Goal: Information Seeking & Learning: Learn about a topic

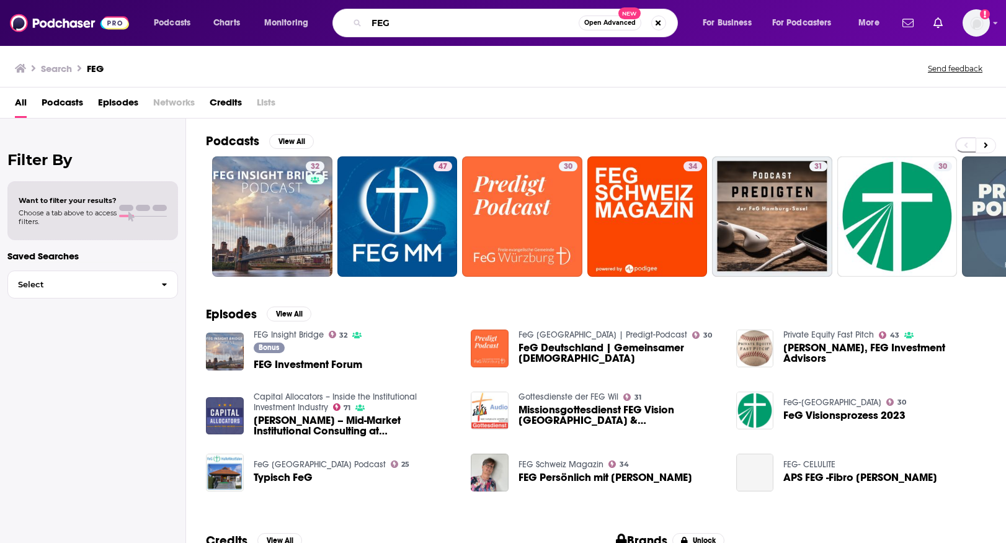
click at [427, 17] on input "FEG" at bounding box center [473, 23] width 212 height 20
type input "F"
type input "Leadership Next"
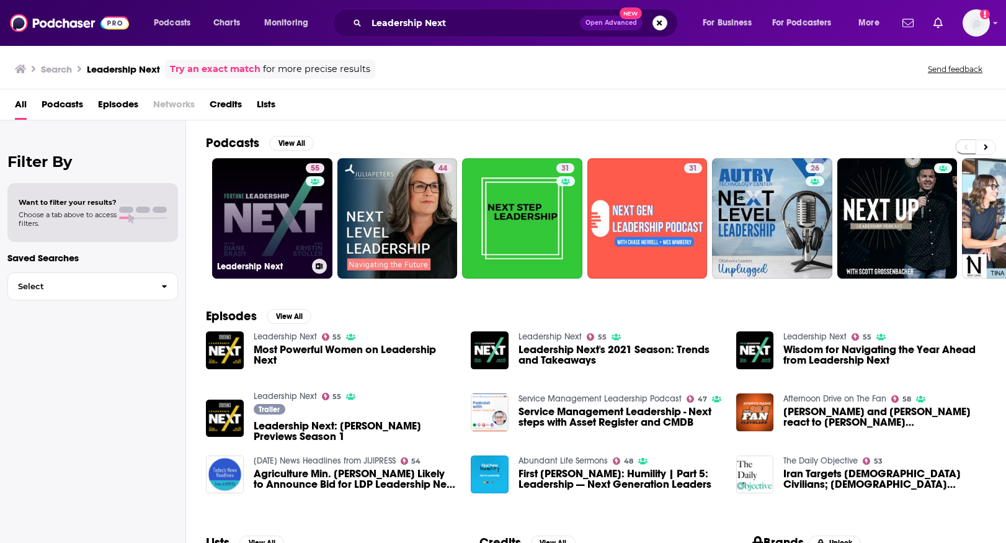
click at [280, 246] on link "55 Leadership Next" at bounding box center [272, 218] width 120 height 120
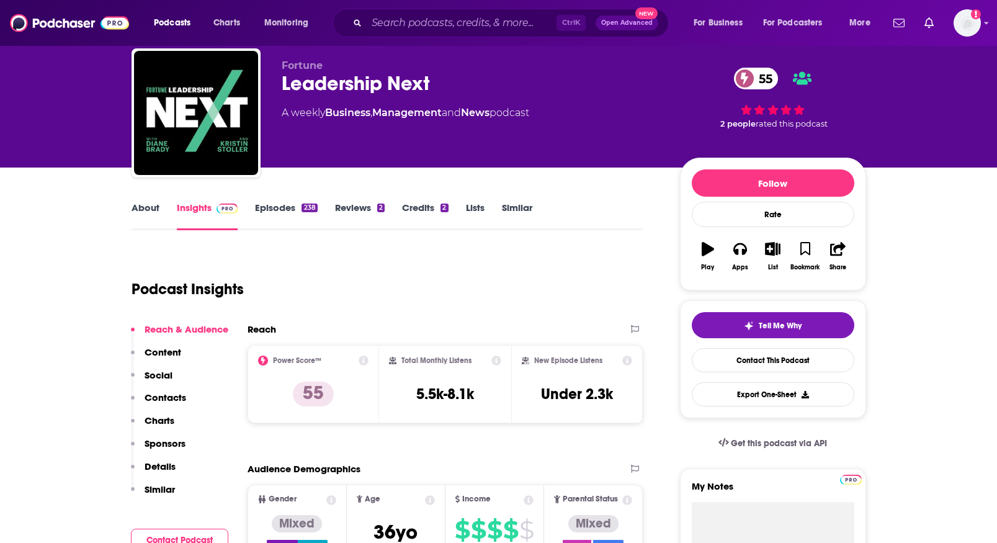
scroll to position [62, 0]
